Goal: Ask a question

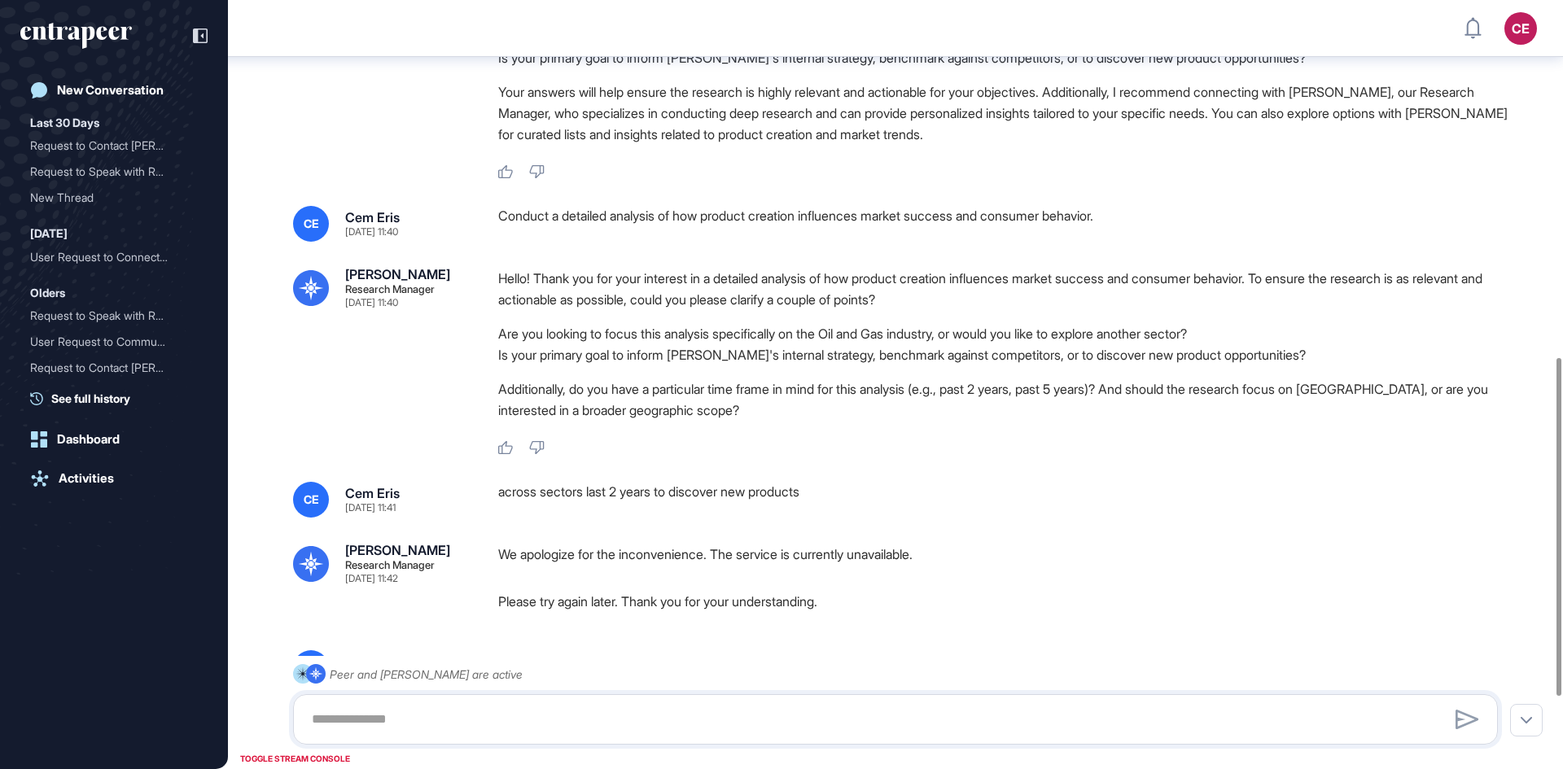
scroll to position [729, 0]
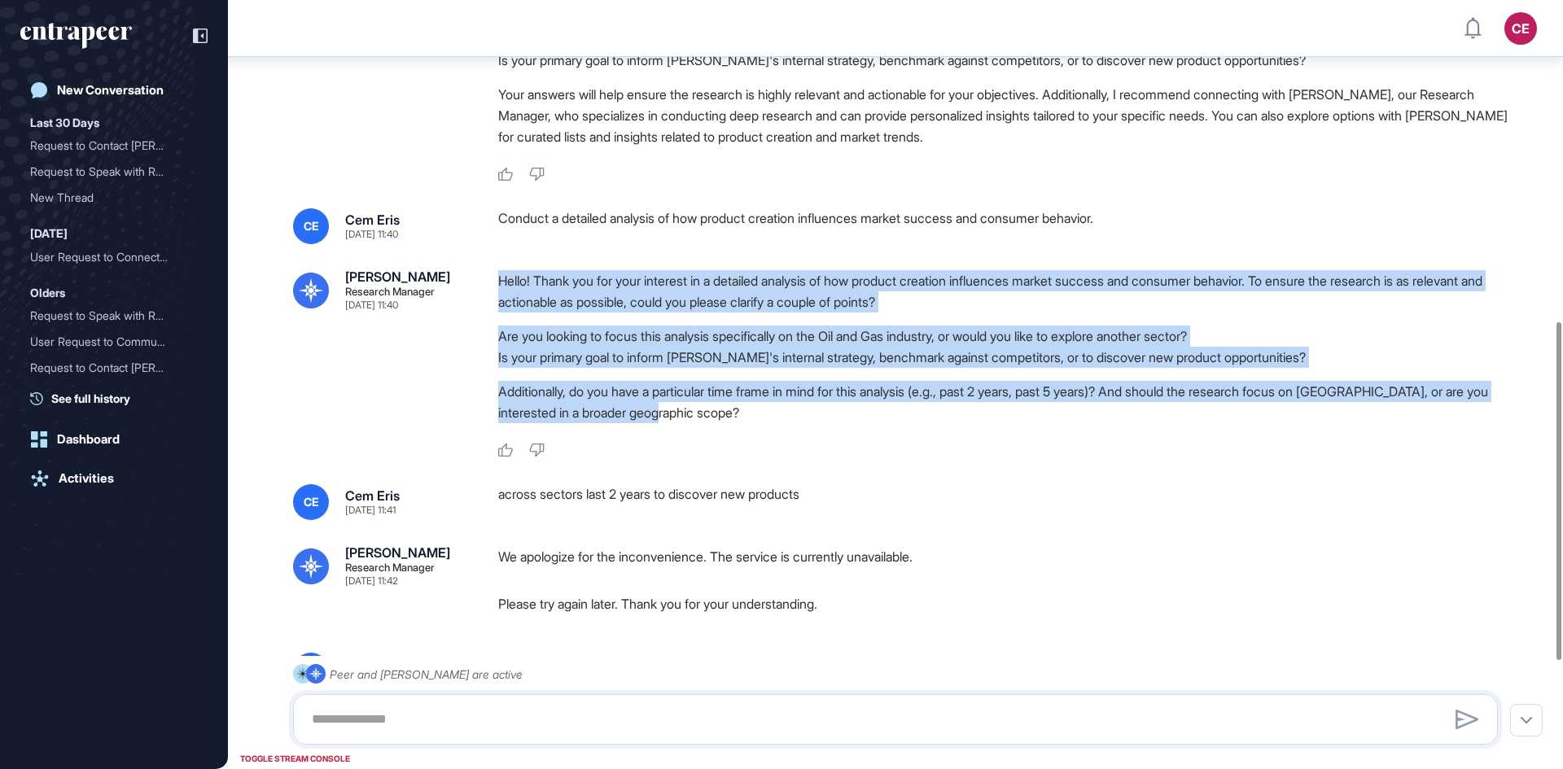
drag, startPoint x: 497, startPoint y: 280, endPoint x: 756, endPoint y: 409, distance: 289.4
click at [756, 409] on div "[PERSON_NAME] Research Manager [DATE] 11:40 Hello! Thank you for your interest …" at bounding box center [895, 364] width 1205 height 188
click at [756, 409] on p "Additionally, do you have a particular time frame in mind for this analysis (e.…" at bounding box center [1004, 402] width 1013 height 42
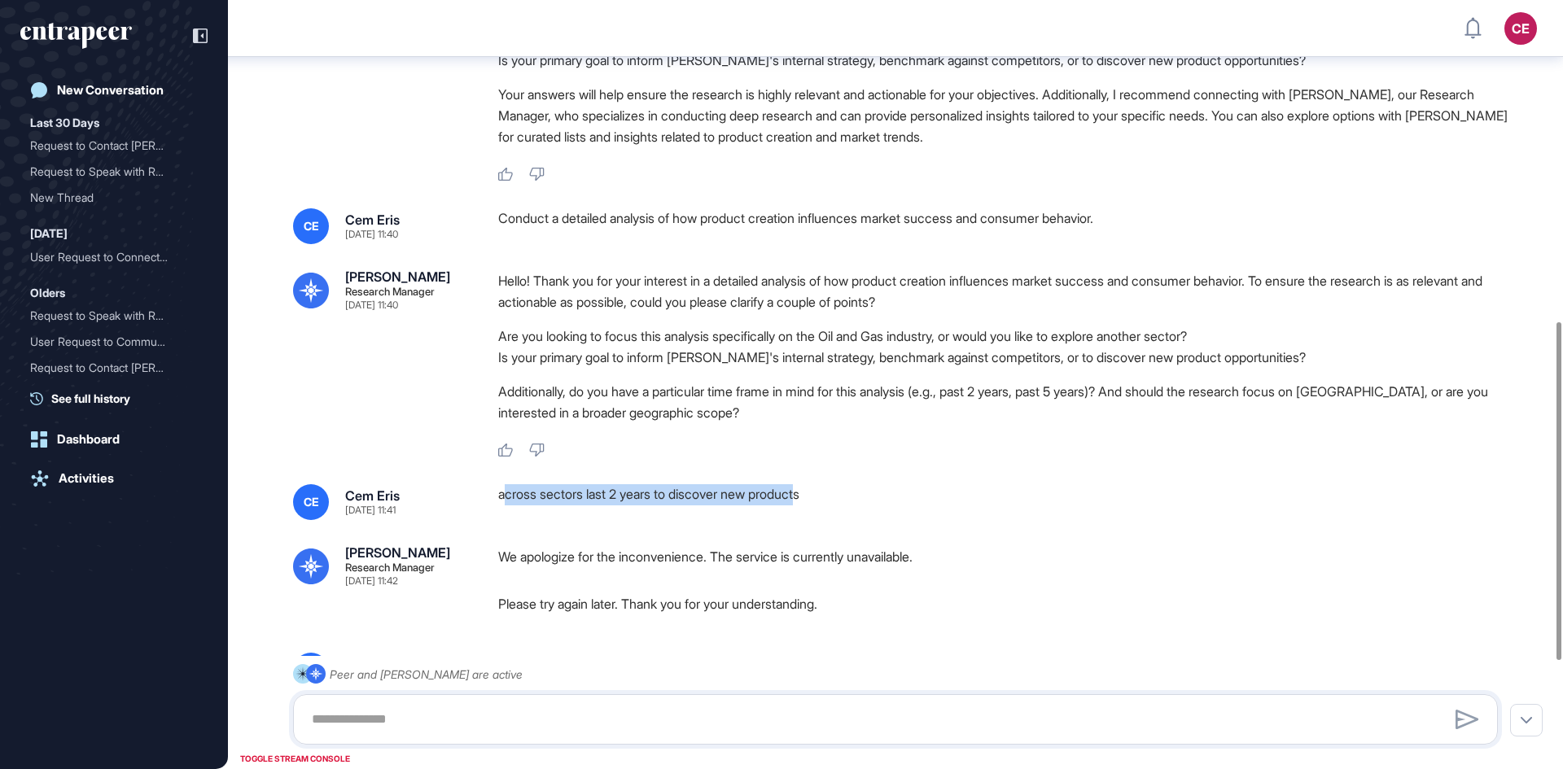
drag, startPoint x: 505, startPoint y: 491, endPoint x: 814, endPoint y: 496, distance: 309.3
click at [814, 496] on div "across sectors last 2 years to discover new products" at bounding box center [1004, 502] width 1013 height 36
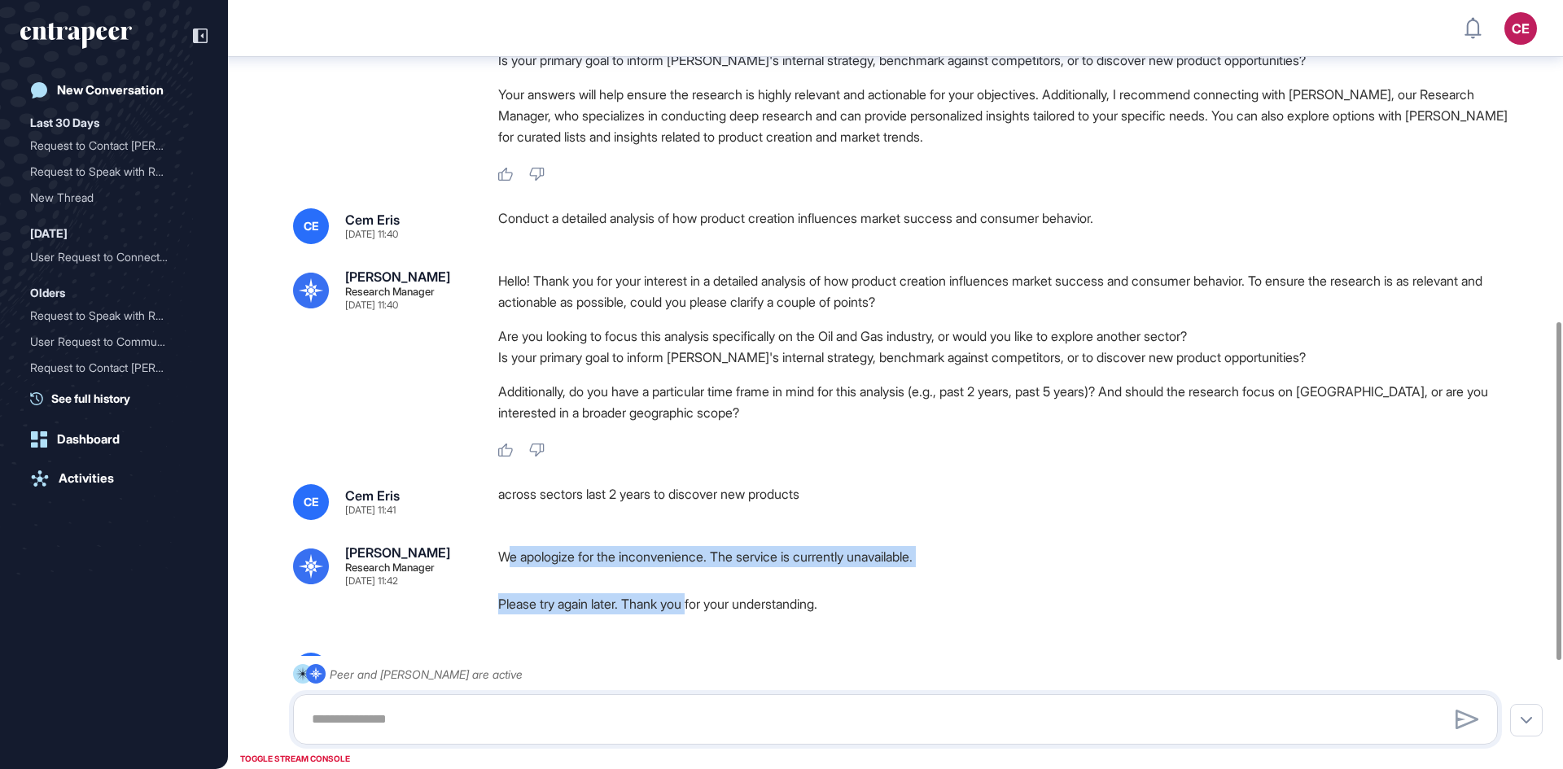
drag, startPoint x: 516, startPoint y: 554, endPoint x: 702, endPoint y: 584, distance: 188.0
click at [702, 584] on div "We apologize for the inconvenience. The service is currently unavailable. Pleas…" at bounding box center [1004, 580] width 1013 height 68
click at [759, 561] on p "We apologize for the inconvenience. The service is currently unavailable." at bounding box center [1004, 556] width 1013 height 21
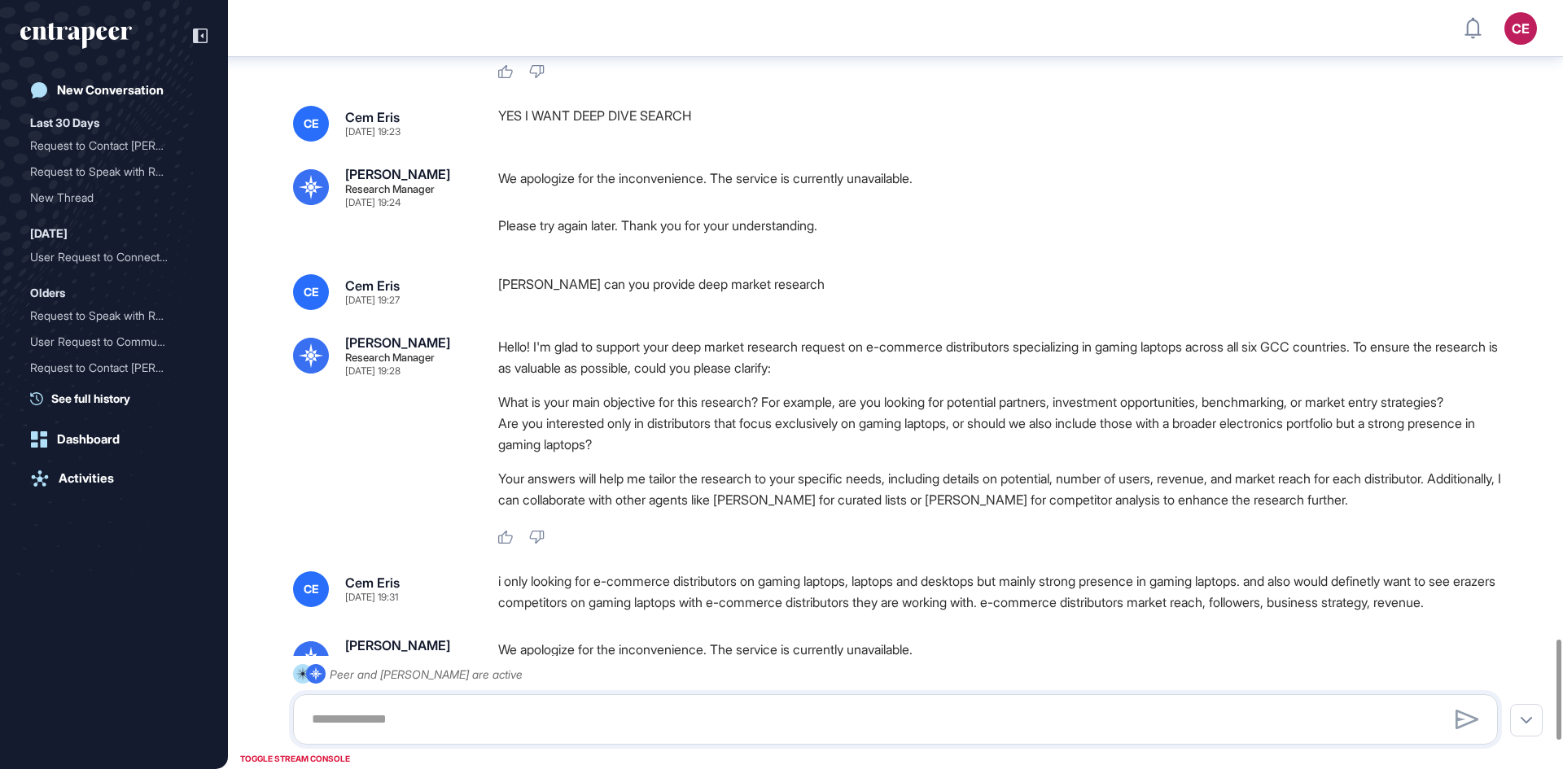
scroll to position [5120, 0]
